Goal: Communication & Community: Answer question/provide support

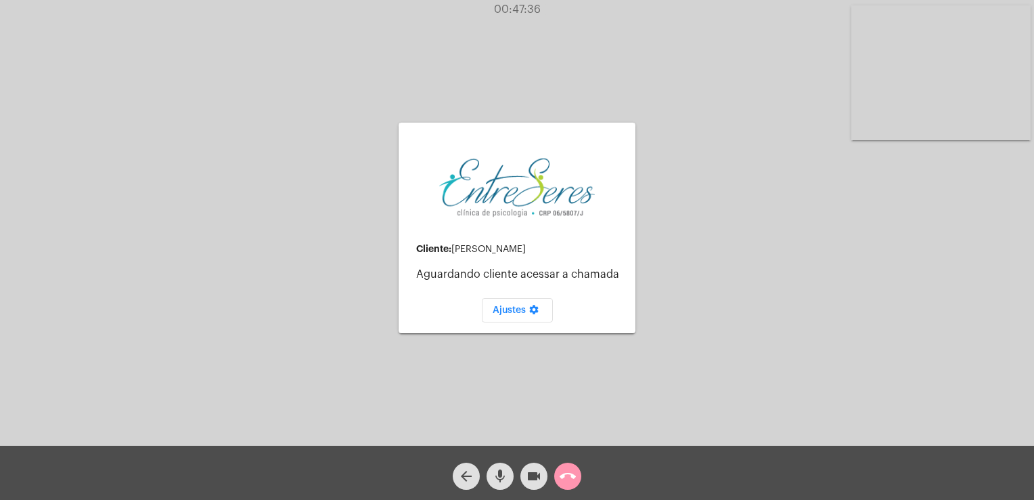
click at [582, 469] on div "call_end" at bounding box center [568, 473] width 34 height 34
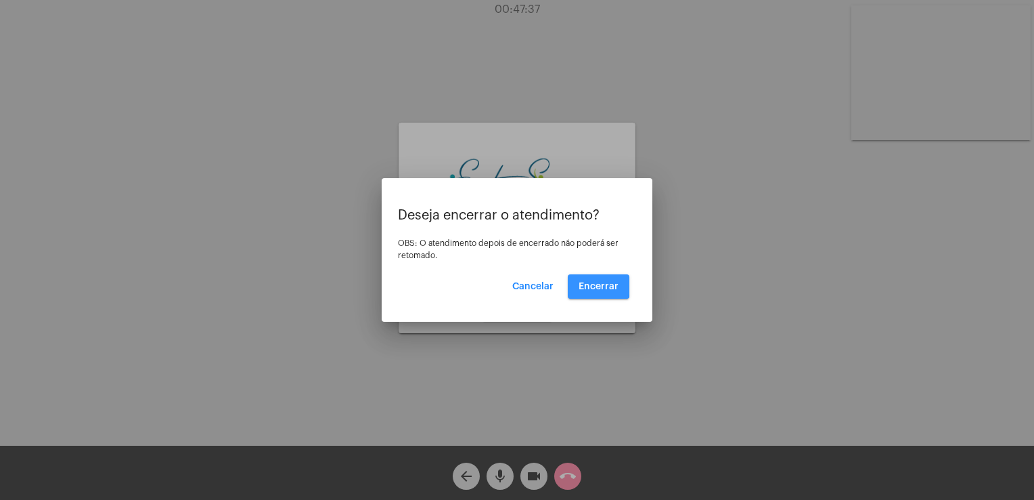
click at [579, 282] on span "Encerrar" at bounding box center [599, 286] width 40 height 9
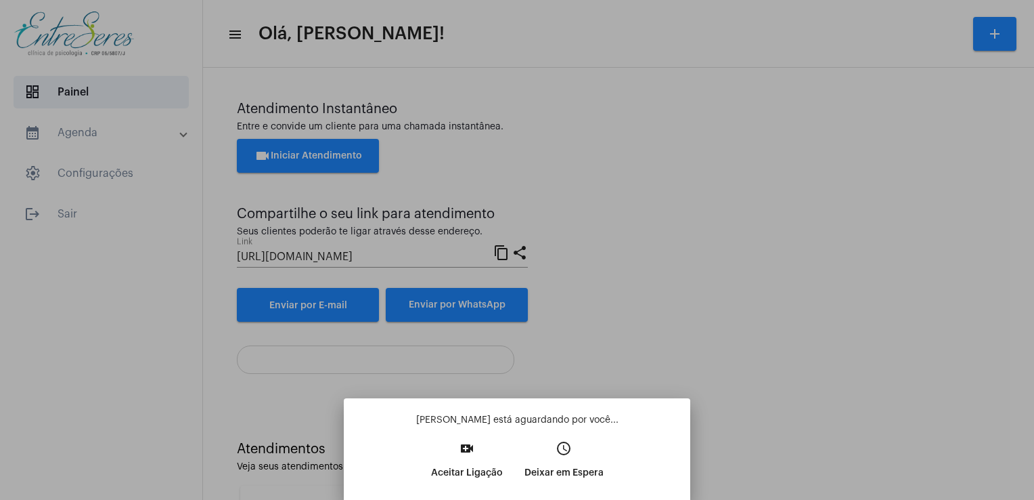
click at [466, 435] on mat-tooltip-component "Aceitar ligação" at bounding box center [468, 418] width 79 height 35
click at [466, 442] on mat-icon "video_call" at bounding box center [467, 448] width 16 height 16
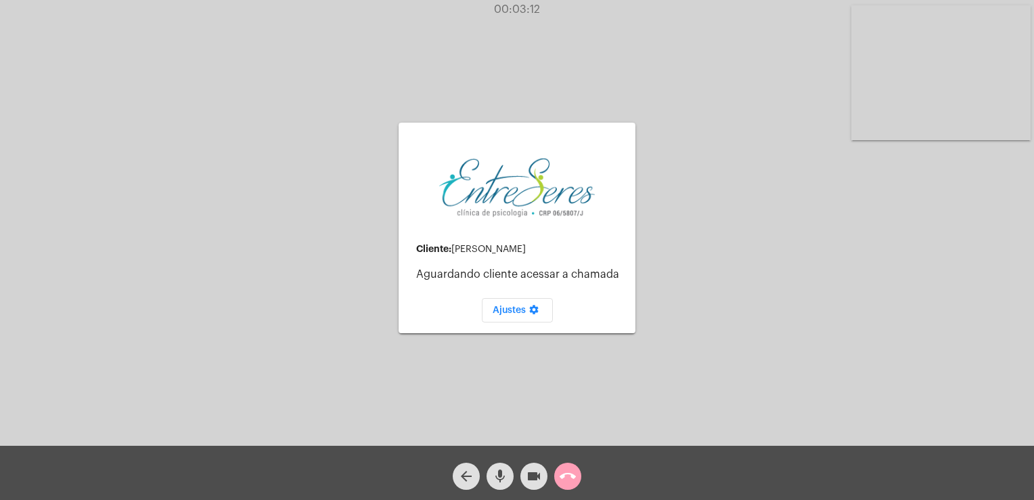
click at [563, 468] on mat-icon "call_end" at bounding box center [568, 476] width 16 height 16
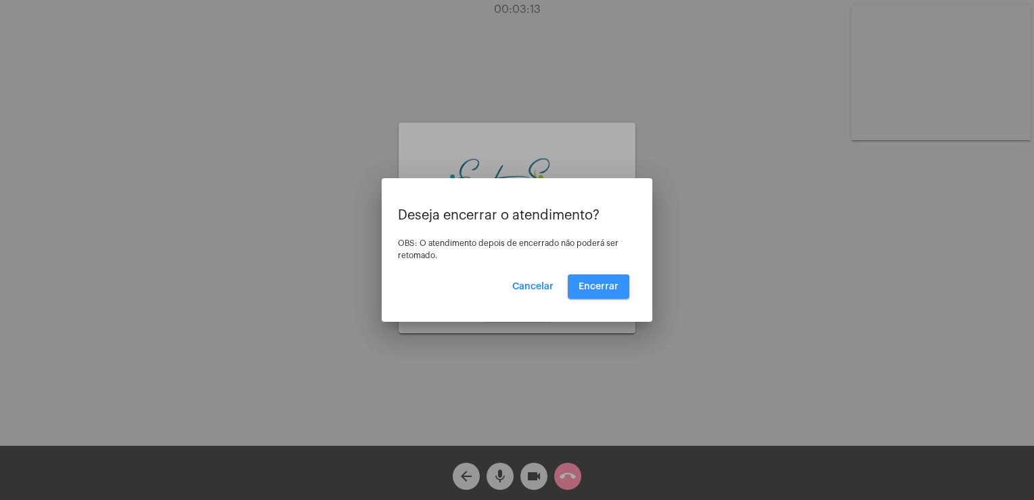
click at [584, 288] on span "Encerrar" at bounding box center [599, 286] width 40 height 9
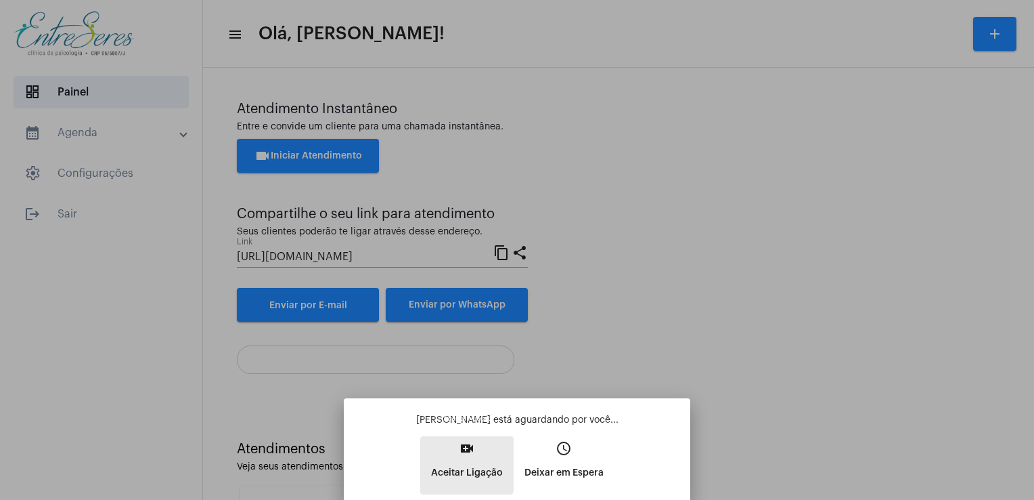
click at [463, 462] on p "Aceitar Ligação" at bounding box center [467, 472] width 72 height 24
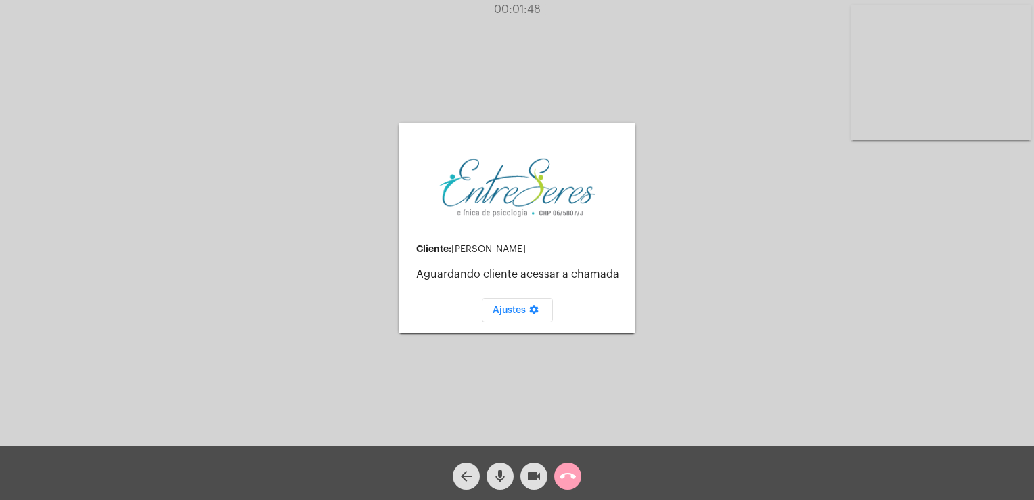
click at [569, 464] on span "call_end" at bounding box center [568, 475] width 16 height 27
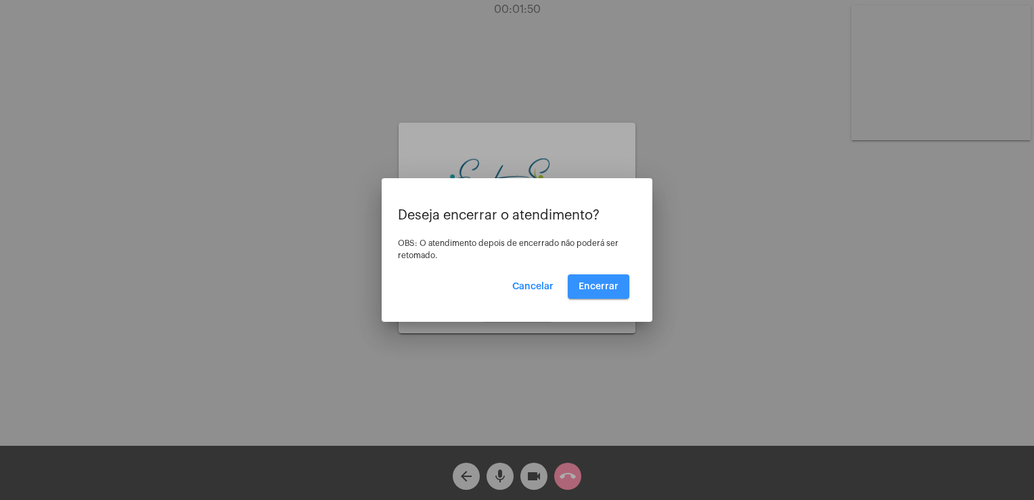
click at [604, 283] on span "Encerrar" at bounding box center [599, 286] width 40 height 9
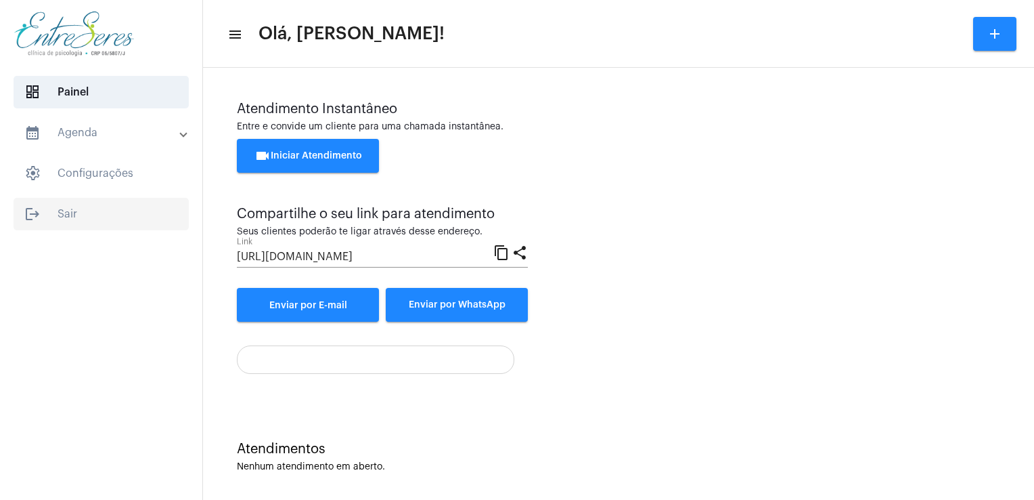
click at [92, 220] on span "logout Sair" at bounding box center [101, 214] width 175 height 32
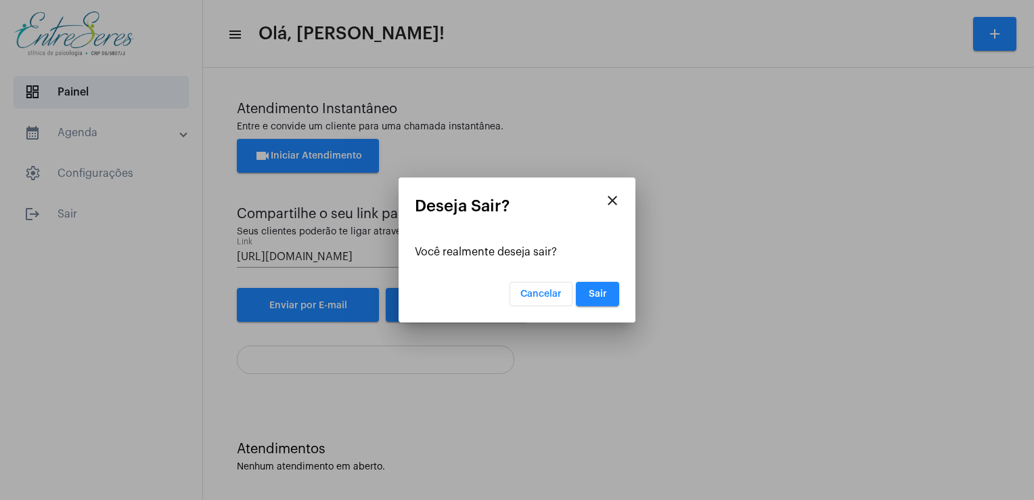
click at [845, 188] on div at bounding box center [517, 250] width 1034 height 500
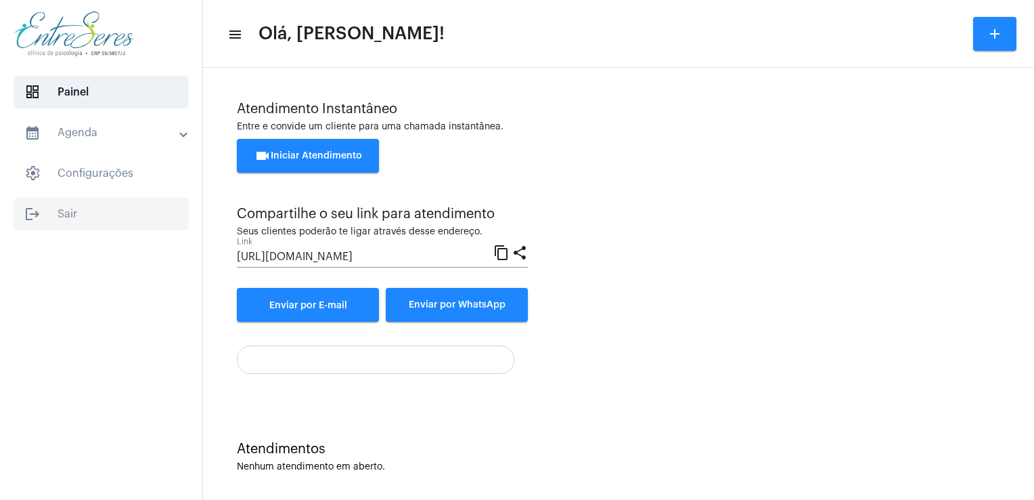
click at [72, 219] on span "logout Sair" at bounding box center [101, 214] width 175 height 32
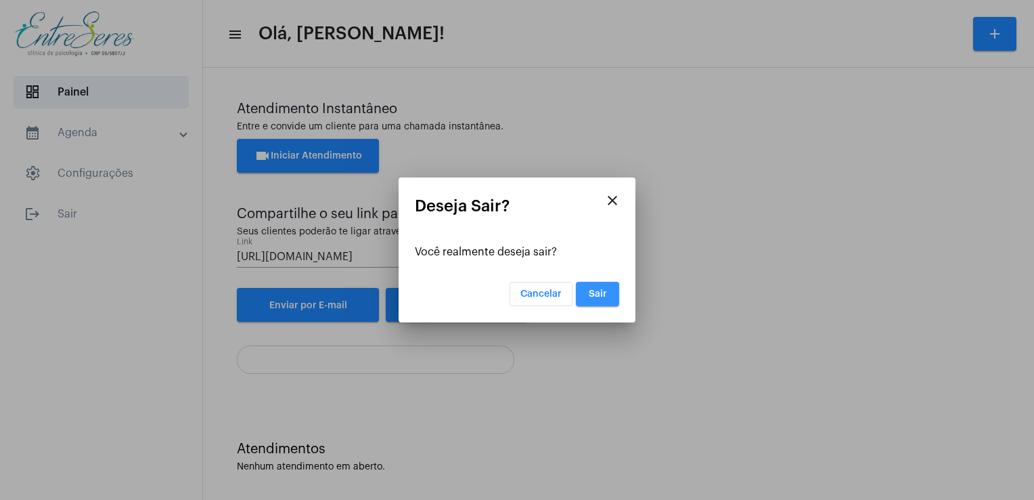
click at [615, 294] on button "Sair" at bounding box center [597, 294] width 43 height 24
